Goal: Task Accomplishment & Management: Complete application form

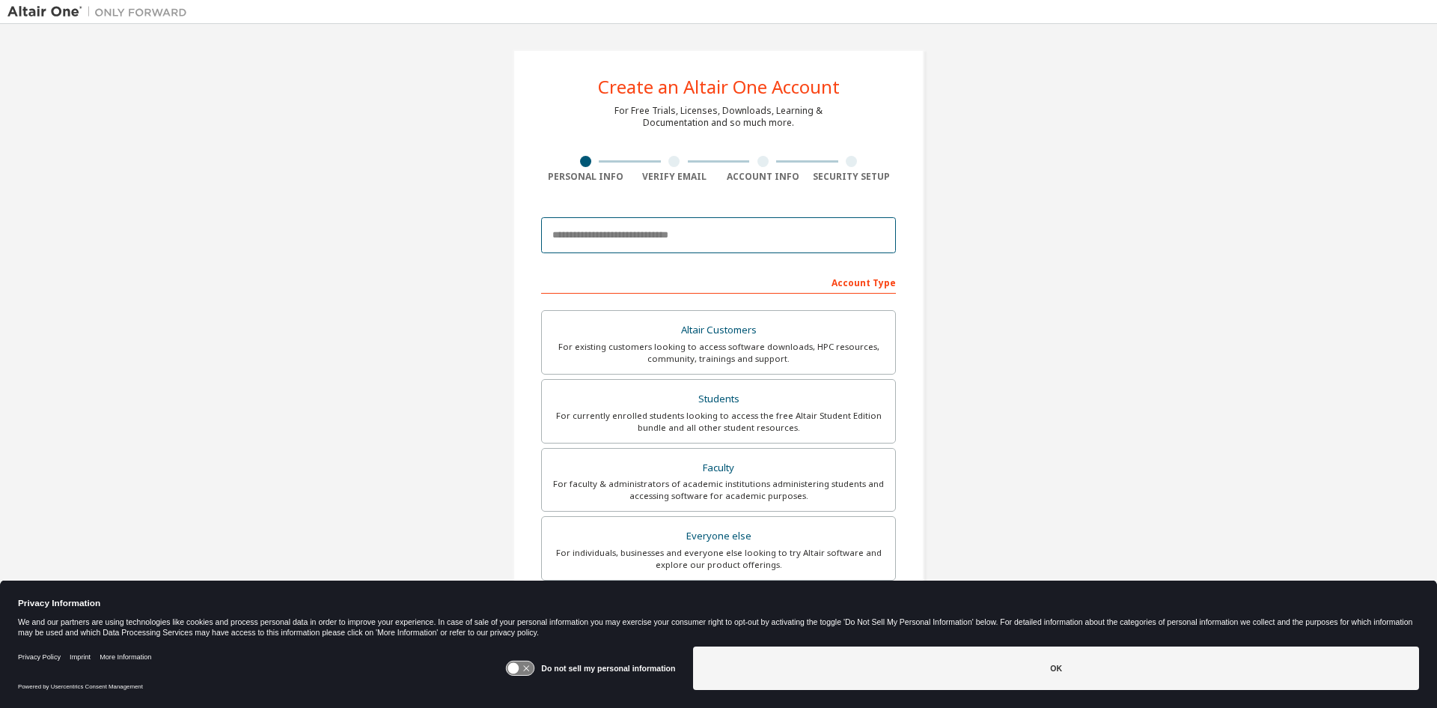
click at [719, 241] on input "email" at bounding box center [718, 235] width 355 height 36
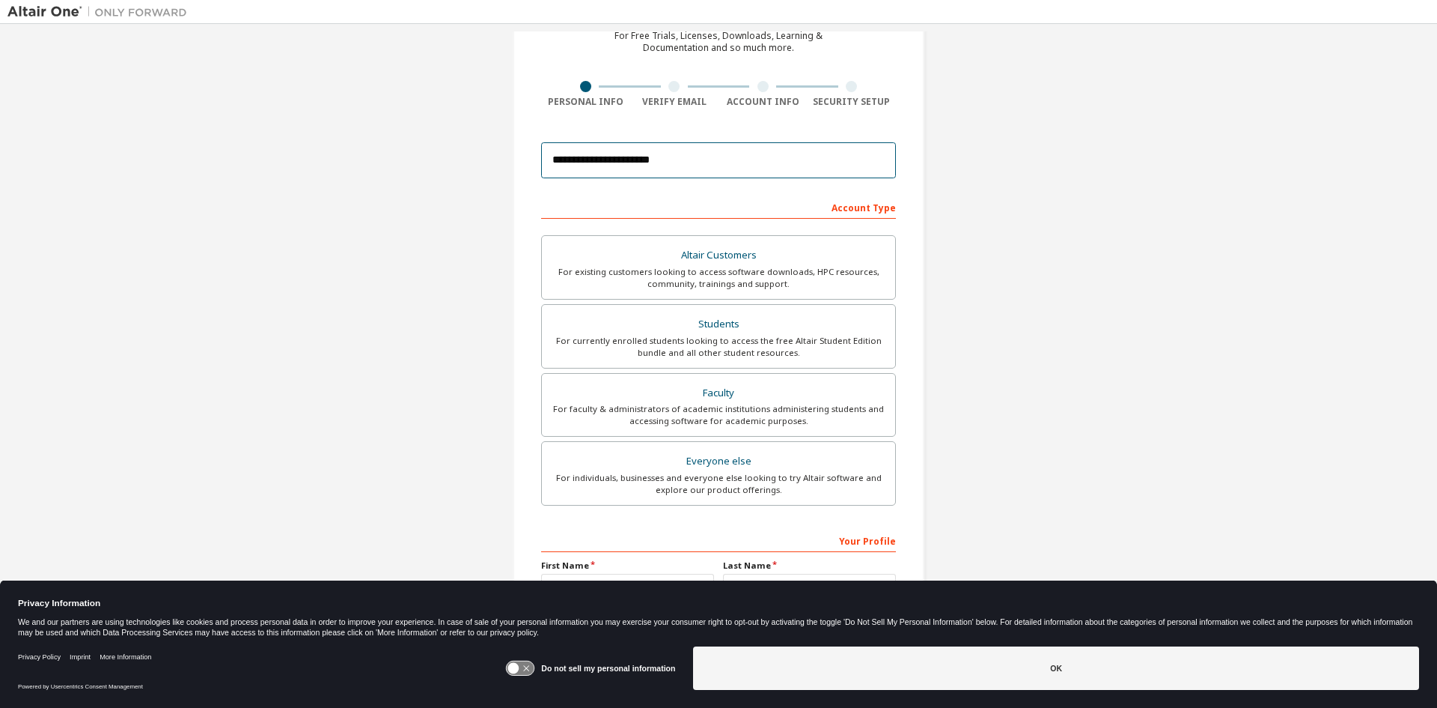
scroll to position [150, 0]
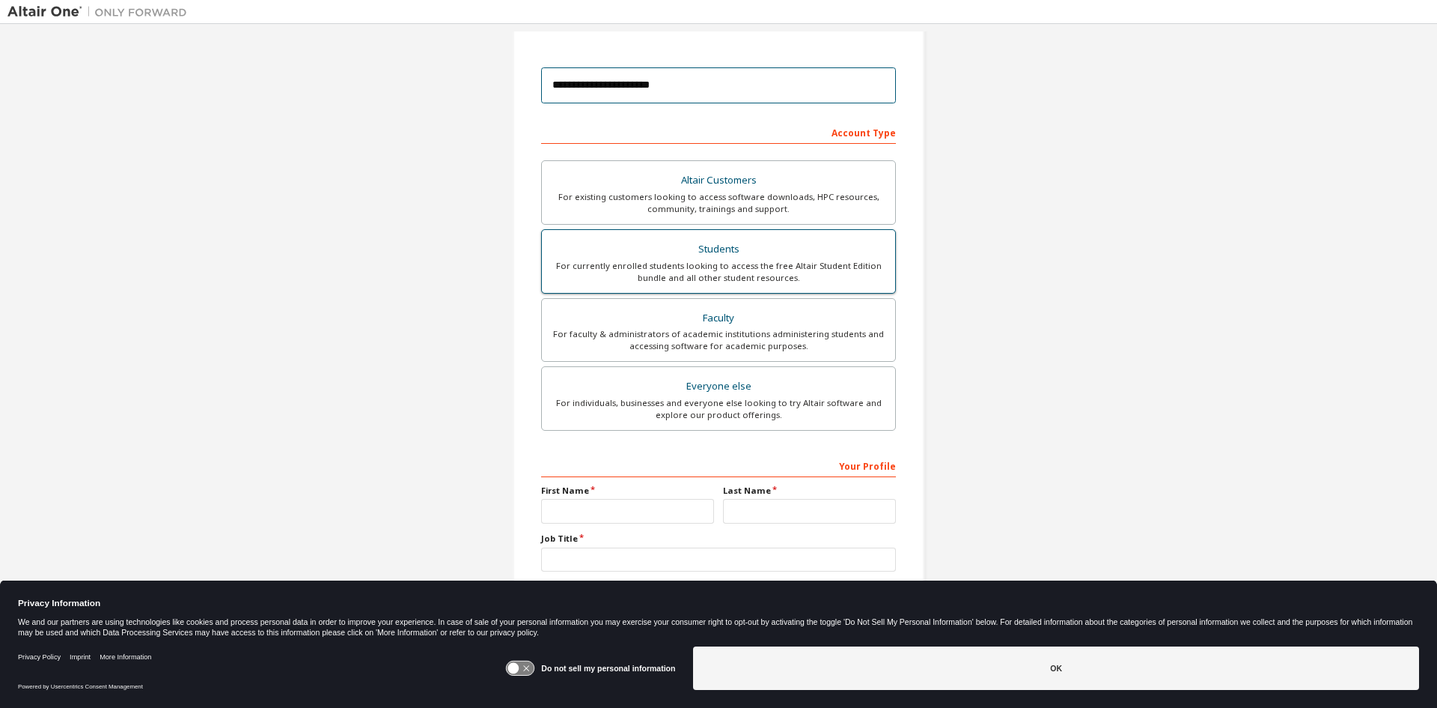
type input "**********"
click at [794, 265] on div "For currently enrolled students looking to access the free Altair Student Editi…" at bounding box center [718, 272] width 335 height 24
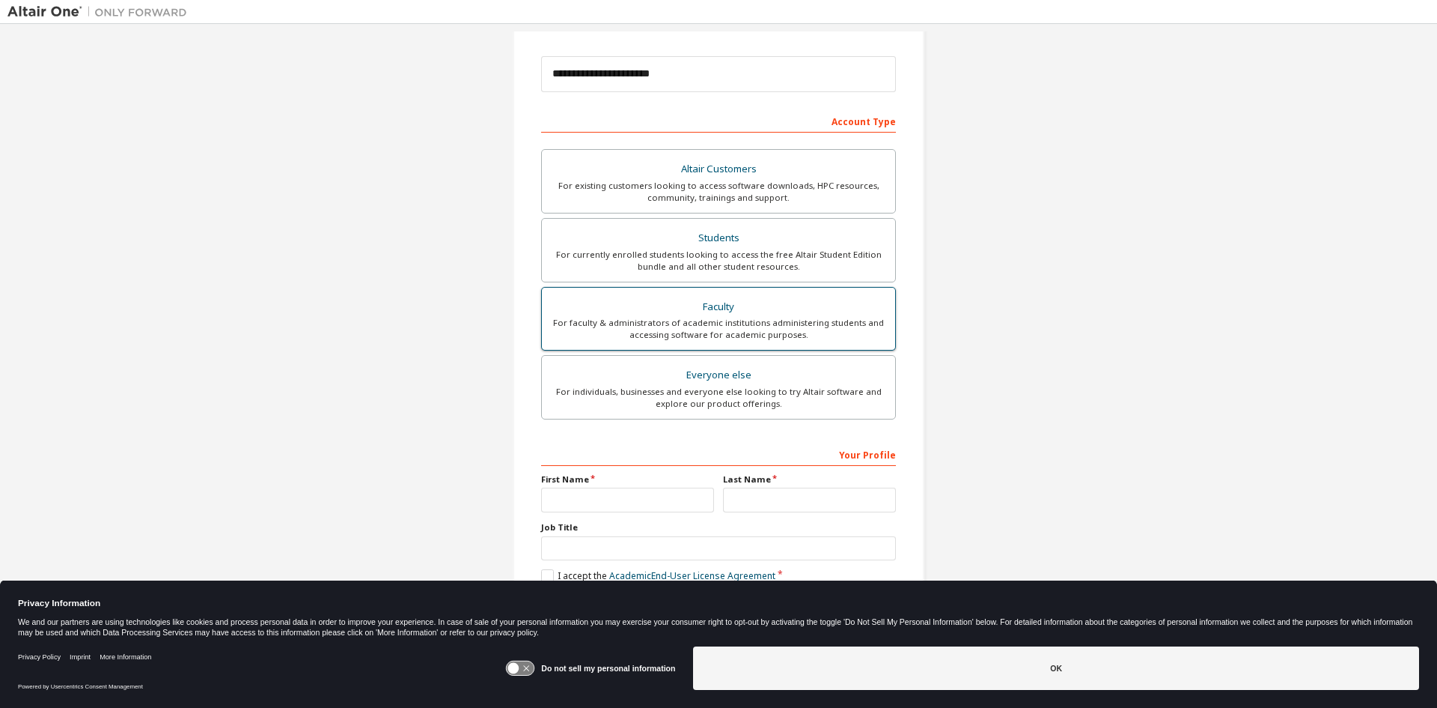
scroll to position [168, 0]
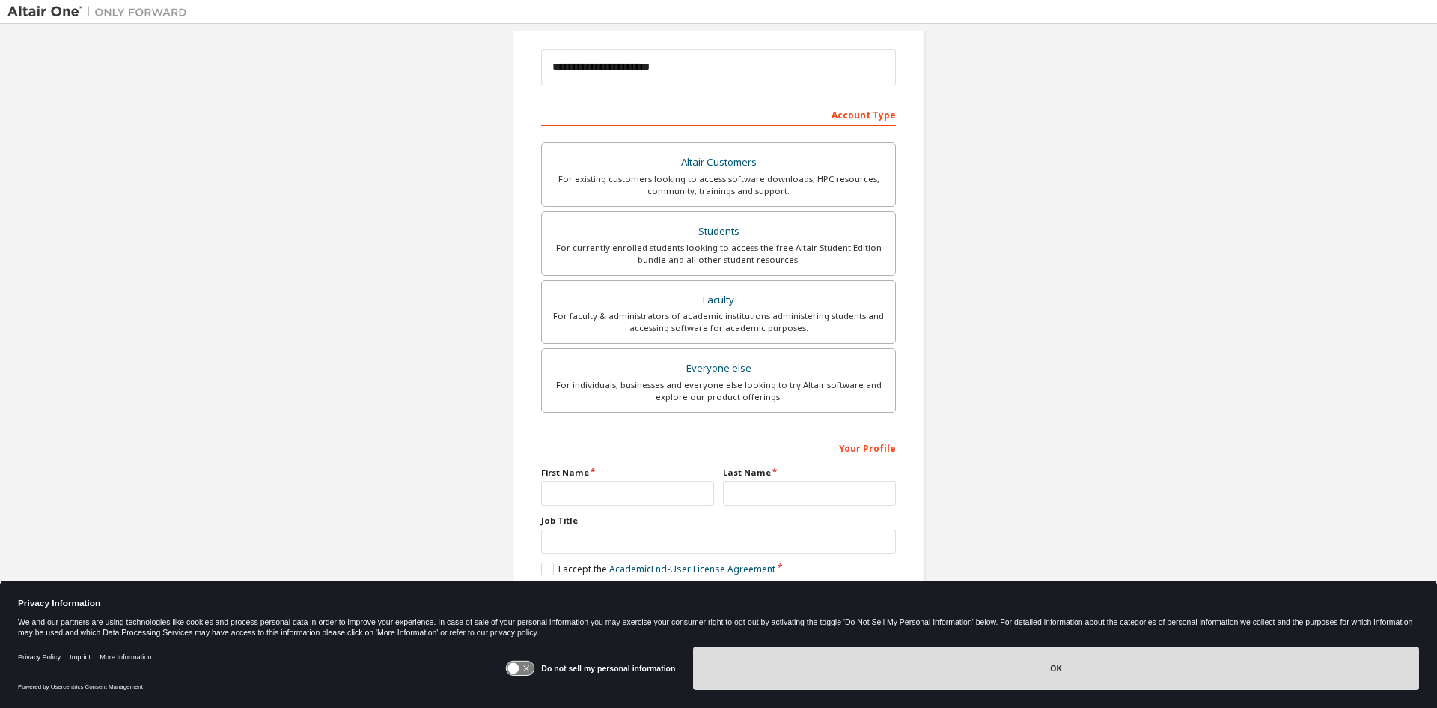
click at [1037, 673] on button "OK" at bounding box center [1056, 667] width 726 height 43
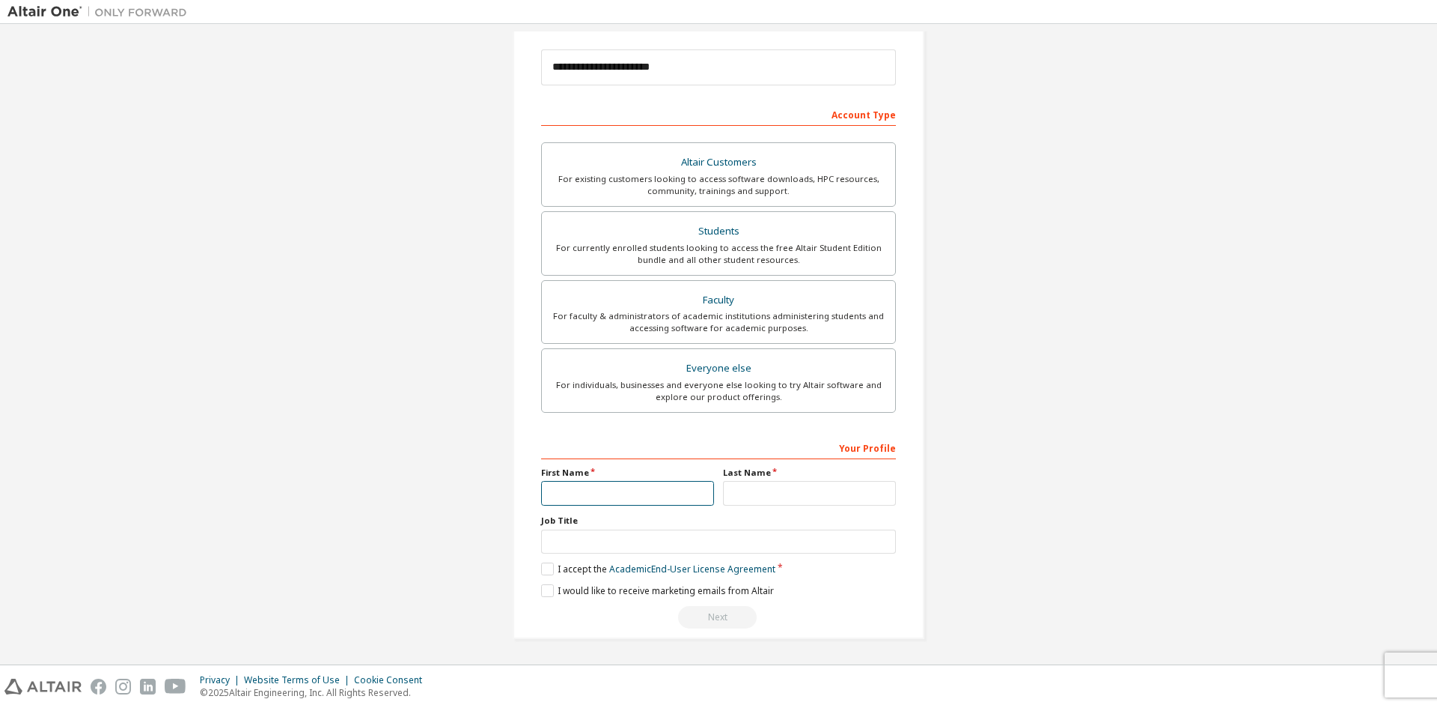
click at [575, 490] on input "text" at bounding box center [627, 493] width 173 height 25
type input "******"
click at [782, 493] on input "text" at bounding box center [809, 493] width 173 height 25
type input "******"
click at [627, 542] on input "text" at bounding box center [718, 541] width 355 height 25
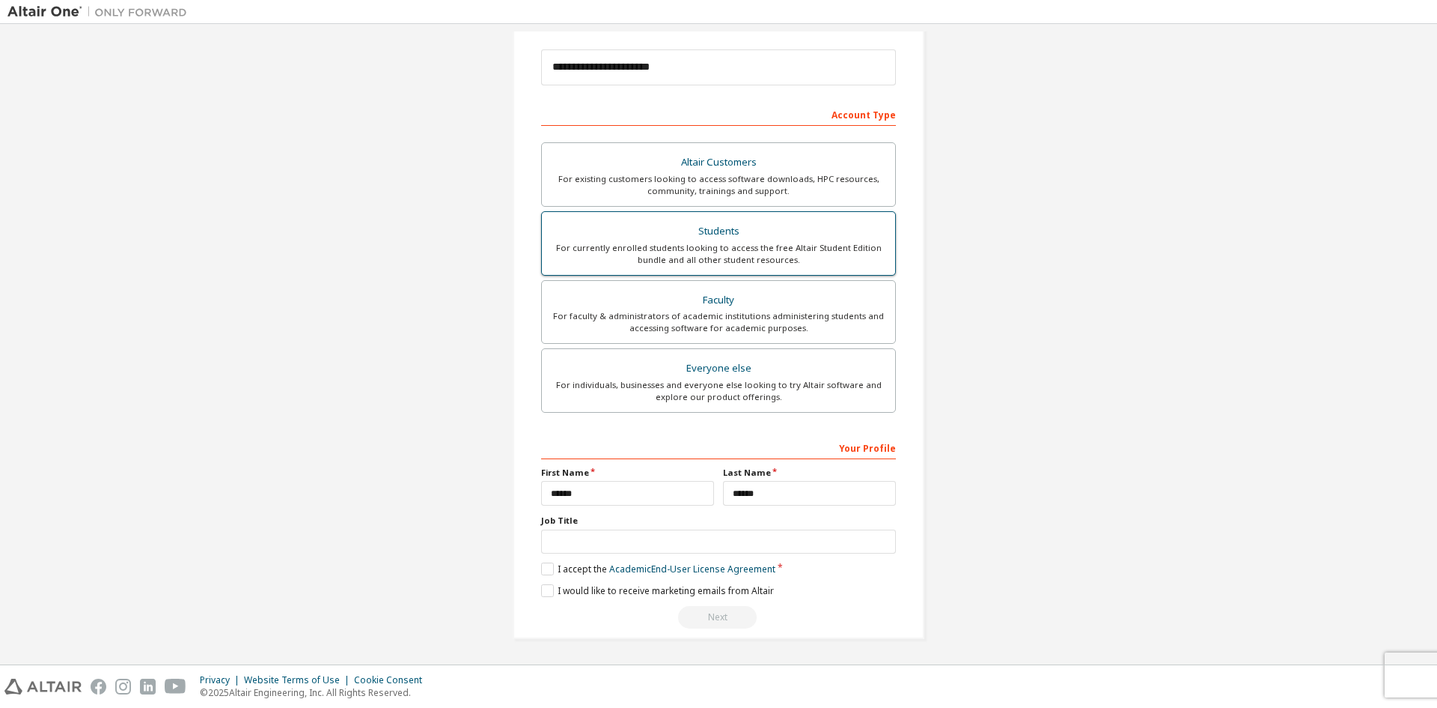
click at [794, 237] on div "Students" at bounding box center [718, 231] width 335 height 21
click at [547, 568] on label "I accept the Academic End-User License Agreement" at bounding box center [658, 568] width 234 height 13
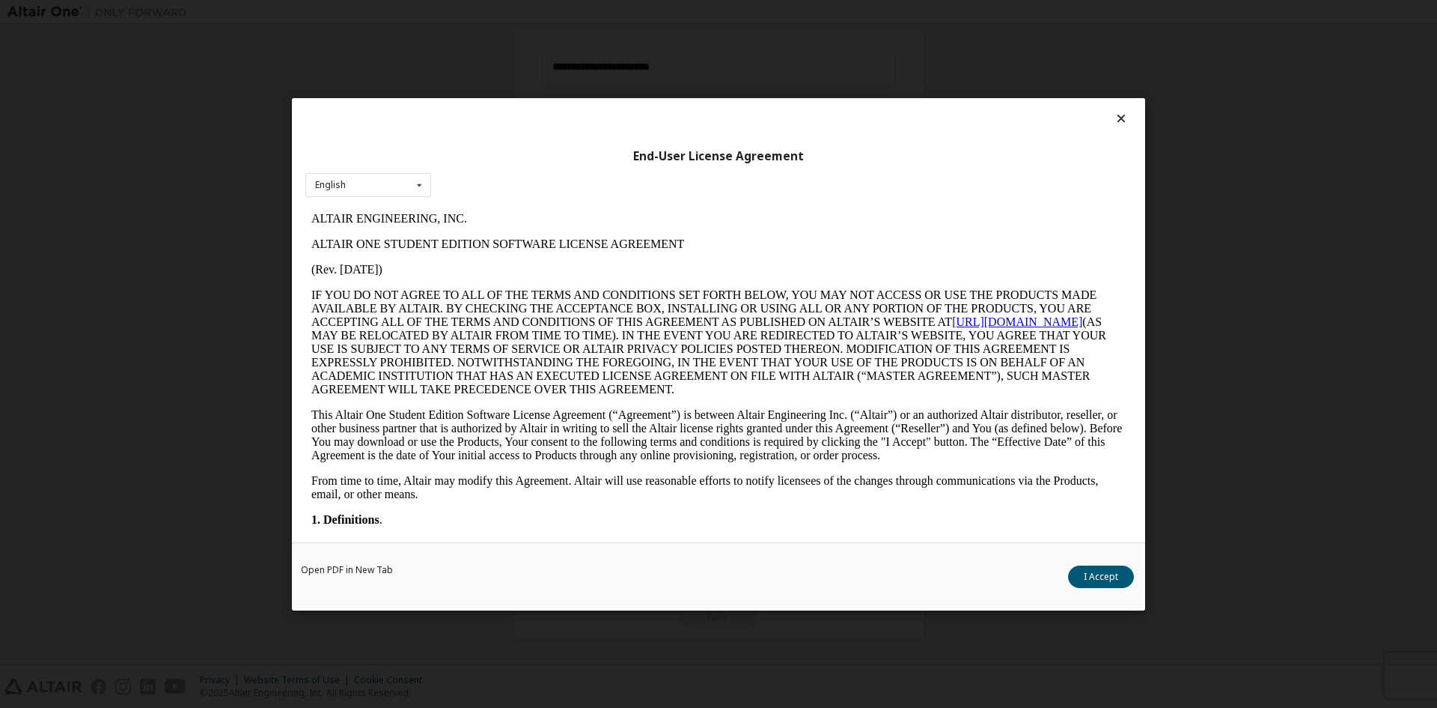
scroll to position [0, 0]
click at [1080, 573] on button "I Accept" at bounding box center [1101, 576] width 66 height 22
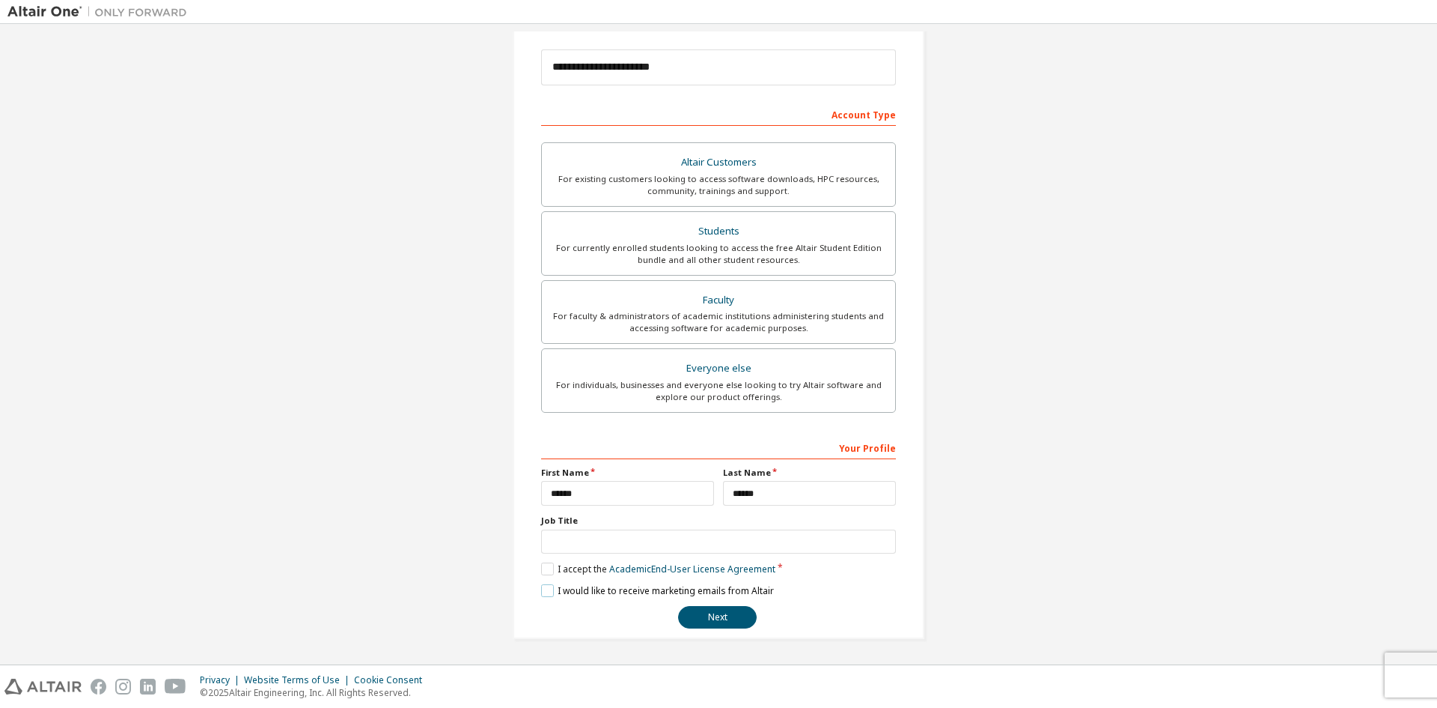
click at [541, 589] on label "I would like to receive marketing emails from Altair" at bounding box center [657, 590] width 233 height 13
click at [547, 588] on label "I would like to receive marketing emails from Altair" at bounding box center [657, 590] width 233 height 13
click at [725, 621] on button "Next" at bounding box center [717, 617] width 79 height 22
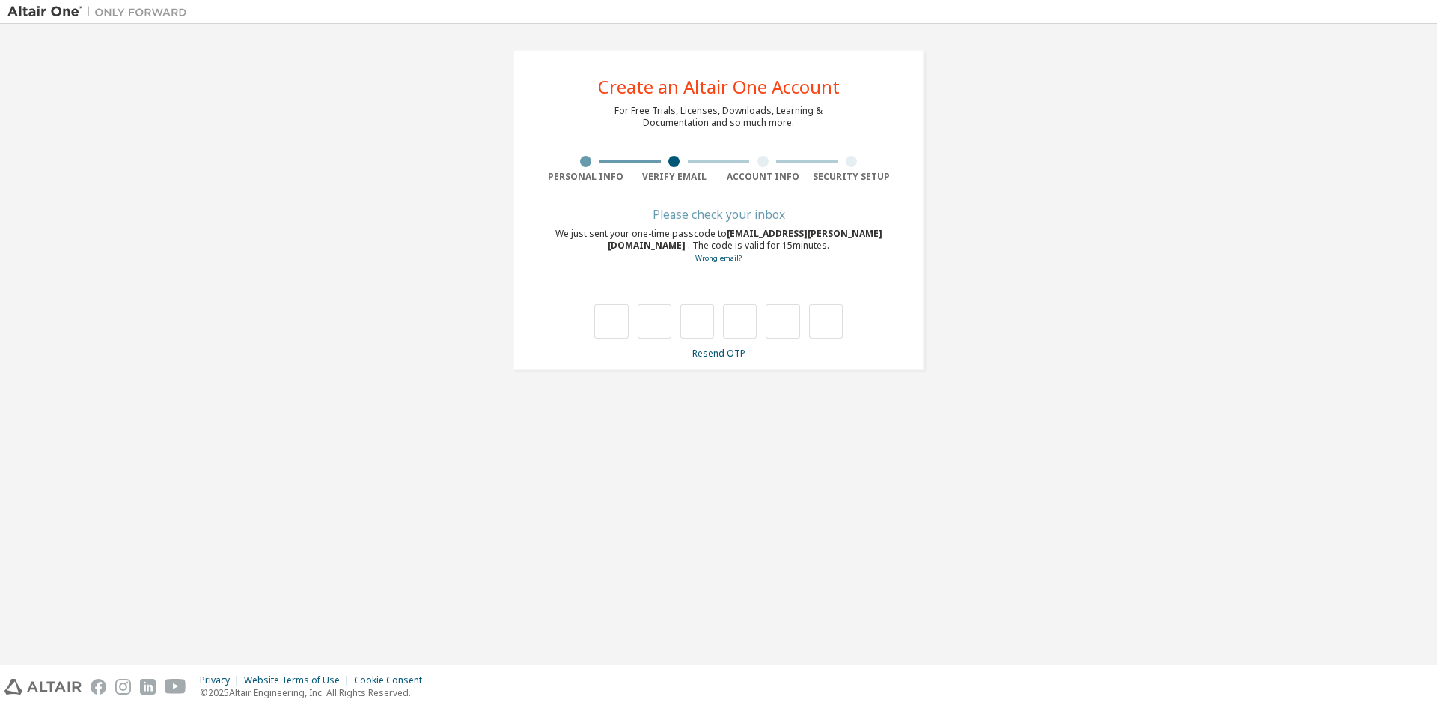
type input "*"
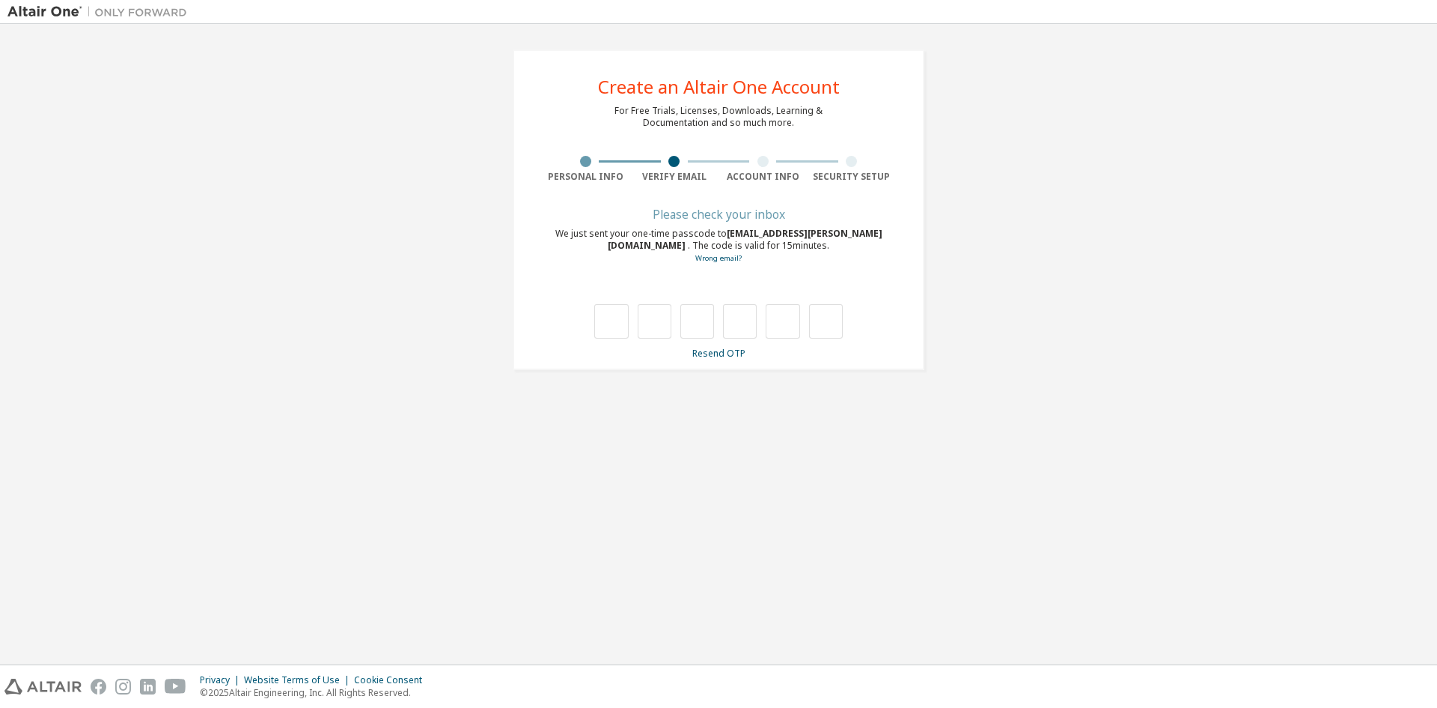
type input "*"
